Goal: Information Seeking & Learning: Learn about a topic

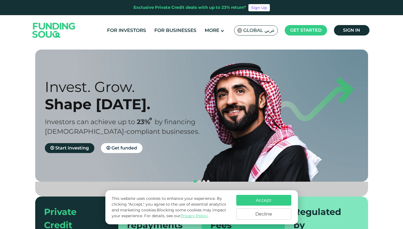
click at [270, 200] on button "Accept" at bounding box center [263, 200] width 55 height 11
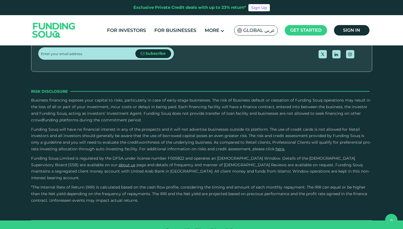
scroll to position [735, 0]
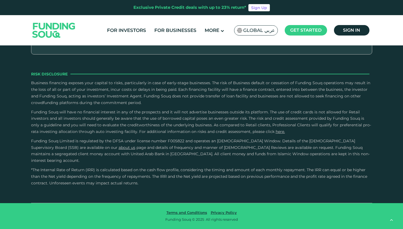
type tc-range-slider "4"
type tc-range-slider "20000"
type tc-range-slider "10000"
drag, startPoint x: 57, startPoint y: 109, endPoint x: 49, endPoint y: 110, distance: 8.4
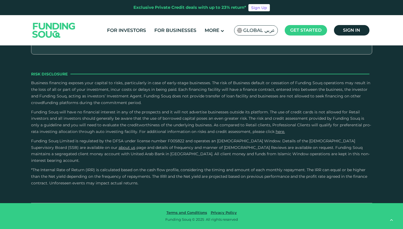
radio input "true"
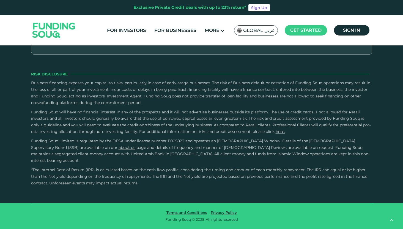
radio input "true"
